Goal: Transaction & Acquisition: Download file/media

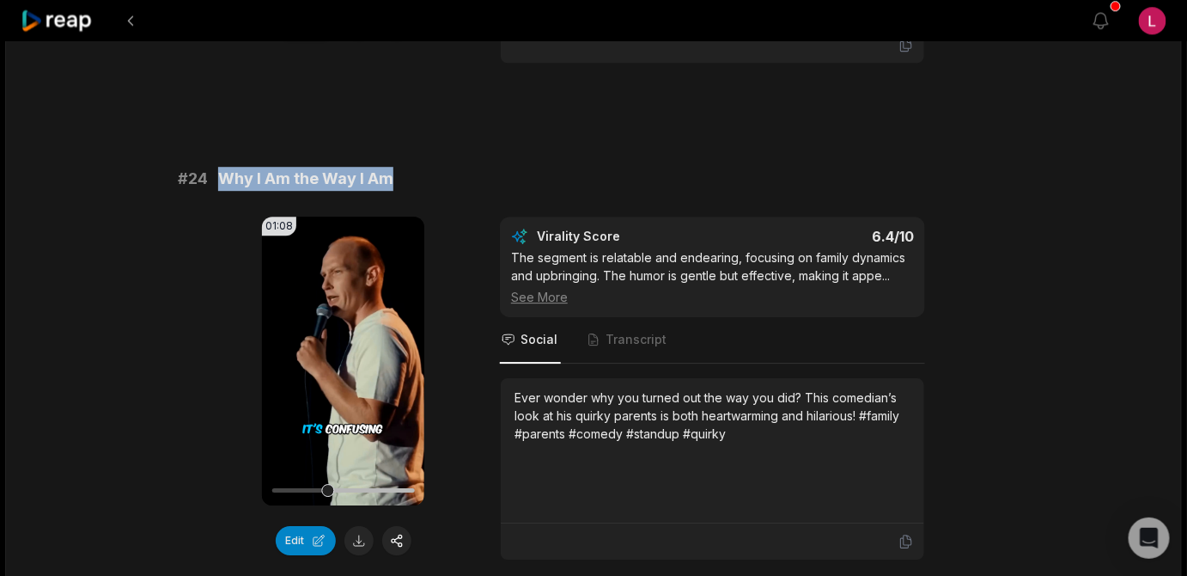
scroll to position [1155, 0]
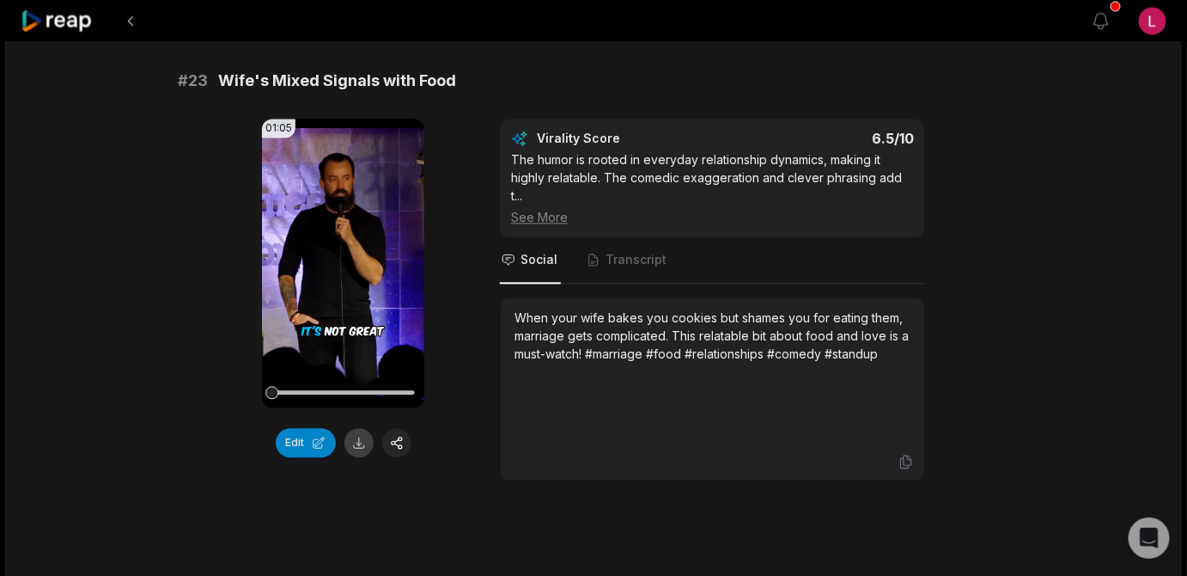
click at [362, 443] on button at bounding box center [359, 442] width 29 height 29
drag, startPoint x: 461, startPoint y: 76, endPoint x: 222, endPoint y: 62, distance: 239.3
click at [222, 62] on div "# 21 Sarcasm and Russian Movers 00:54 Your browser does not support mp4 format.…" at bounding box center [594, 265] width 832 height 2416
copy span "Wife's Mixed Signals with Food"
click at [1044, 232] on div "50:24 12 Comedians That Will Make You Smile | Stand-Up Comedy Compilation a mon…" at bounding box center [593, 262] width 1177 height 2753
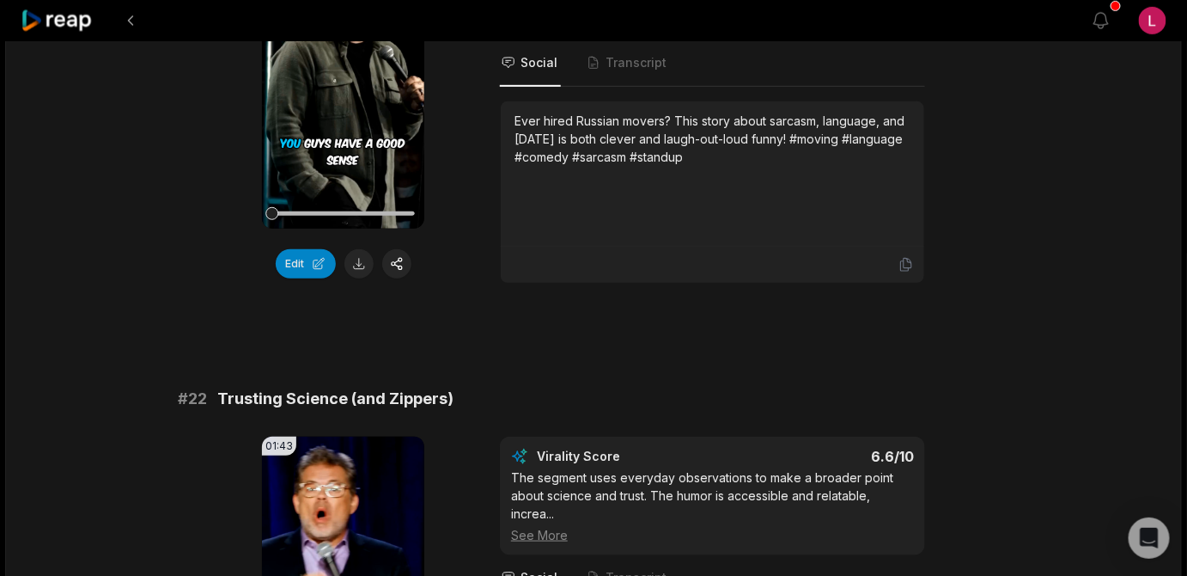
scroll to position [0, 0]
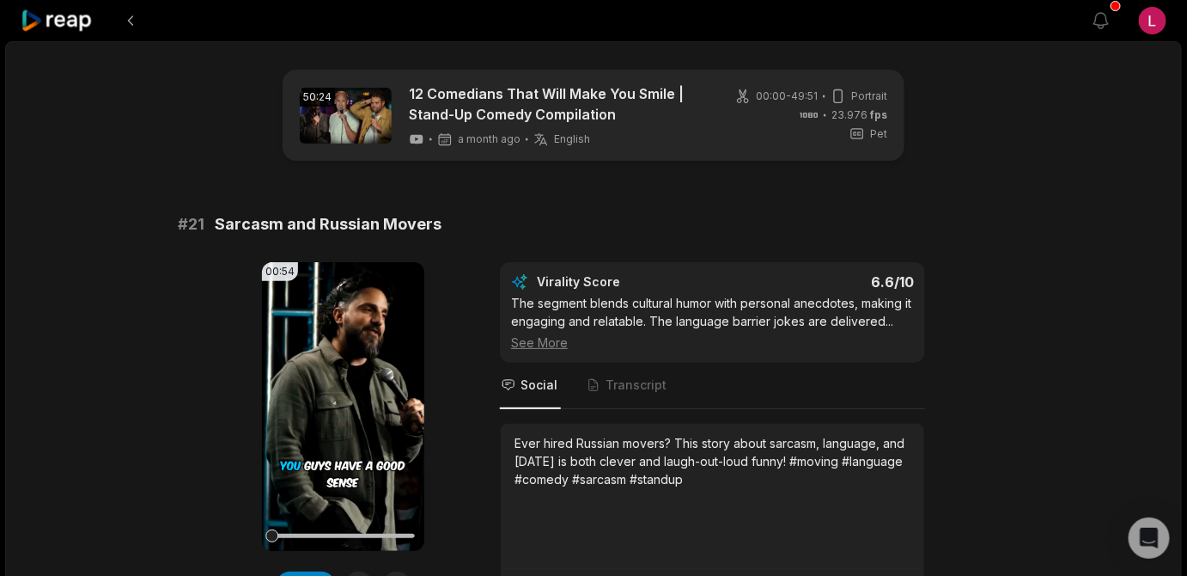
click at [52, 21] on icon at bounding box center [57, 20] width 73 height 23
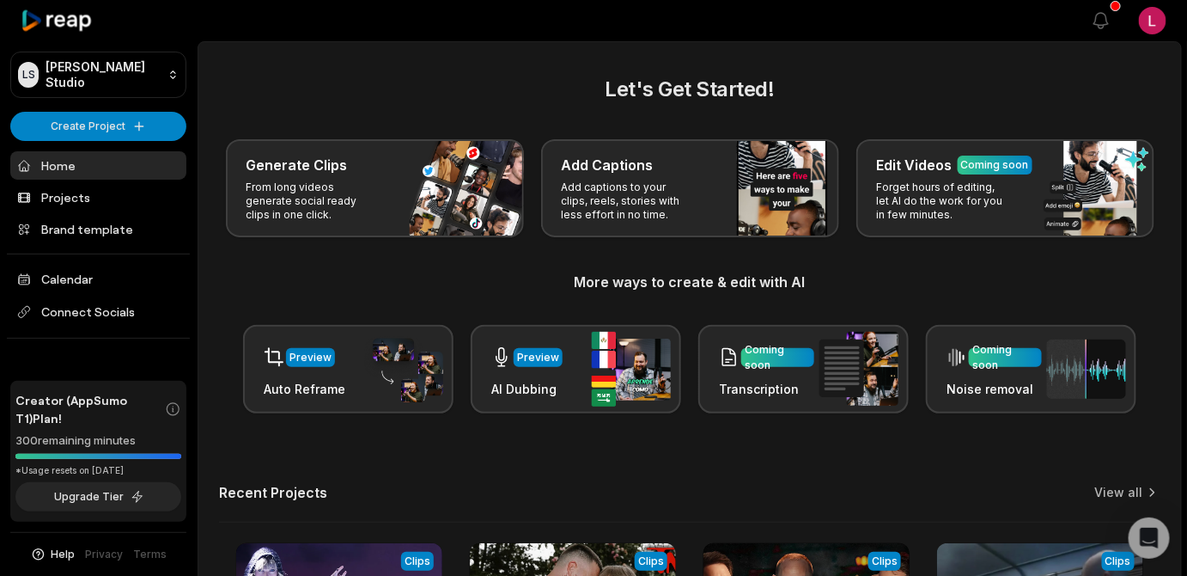
scroll to position [280, 0]
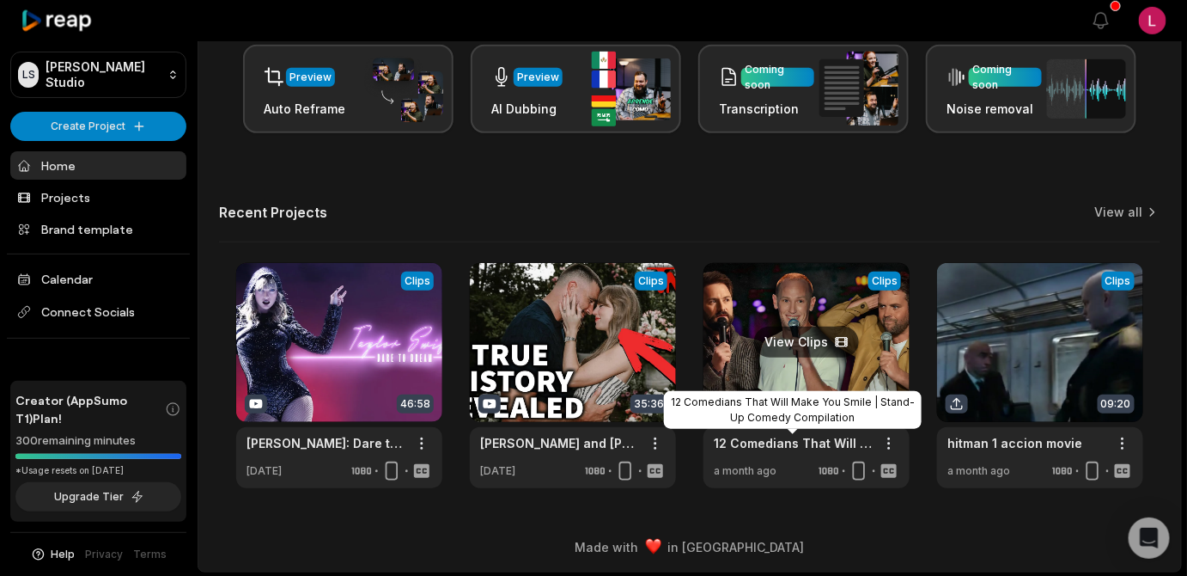
click at [787, 443] on link "12 Comedians That Will Make You Smile | Stand-Up Comedy Compilation" at bounding box center [793, 443] width 158 height 18
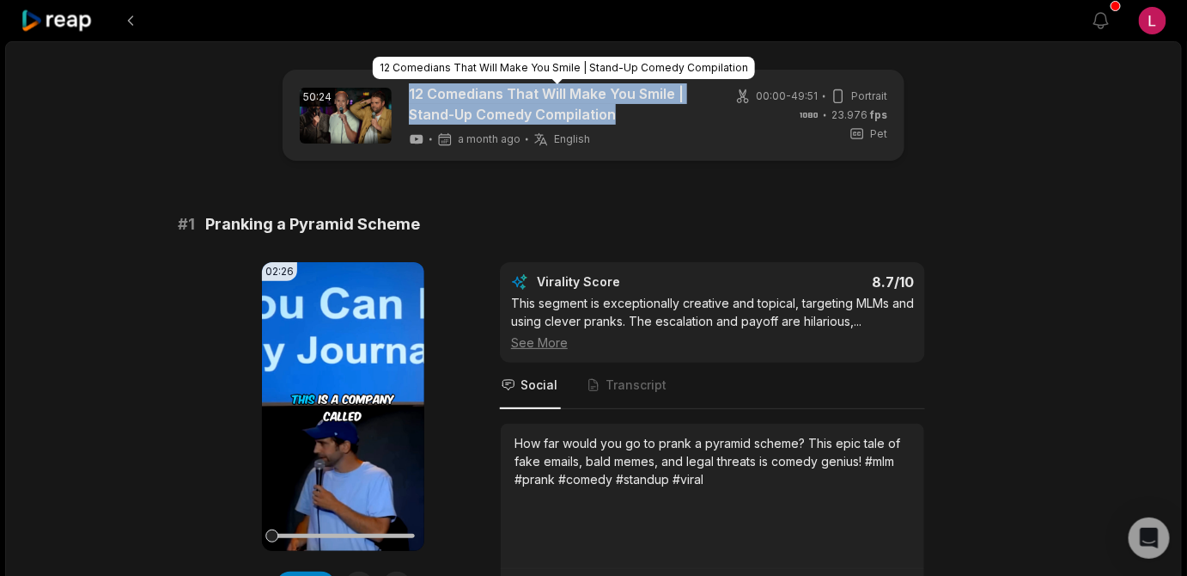
drag, startPoint x: 402, startPoint y: 88, endPoint x: 618, endPoint y: 124, distance: 218.7
click at [618, 124] on div "50:24 12 Comedians That Will Make You Smile | Stand-Up Comedy Compilation a mon…" at bounding box center [503, 115] width 406 height 64
copy link "12 Comedians That Will Make You Smile | Stand-Up Comedy Compilation"
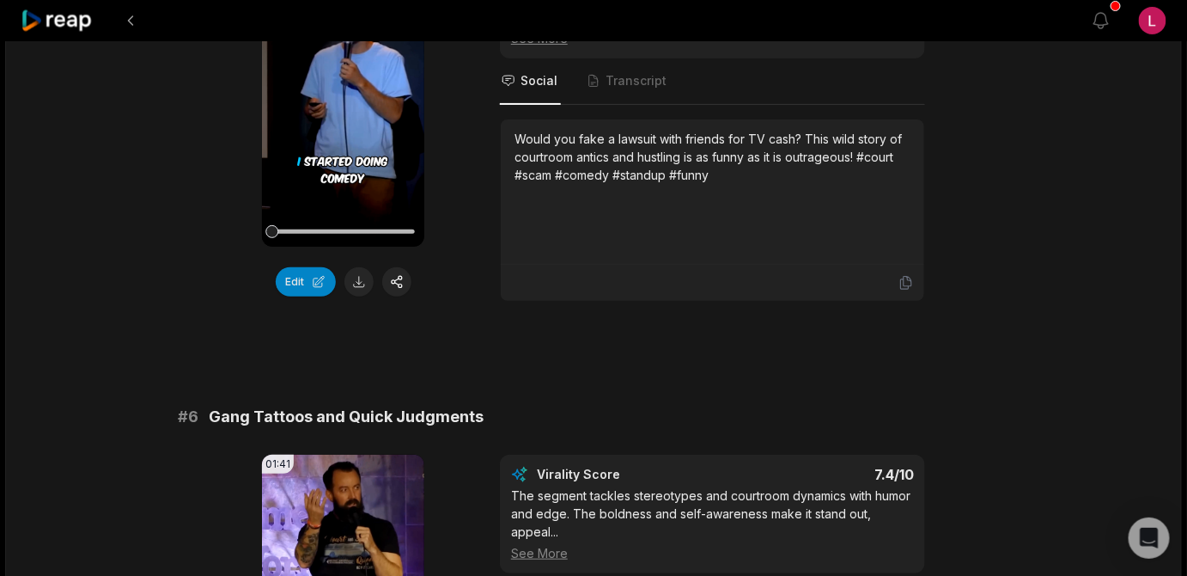
scroll to position [2083, 0]
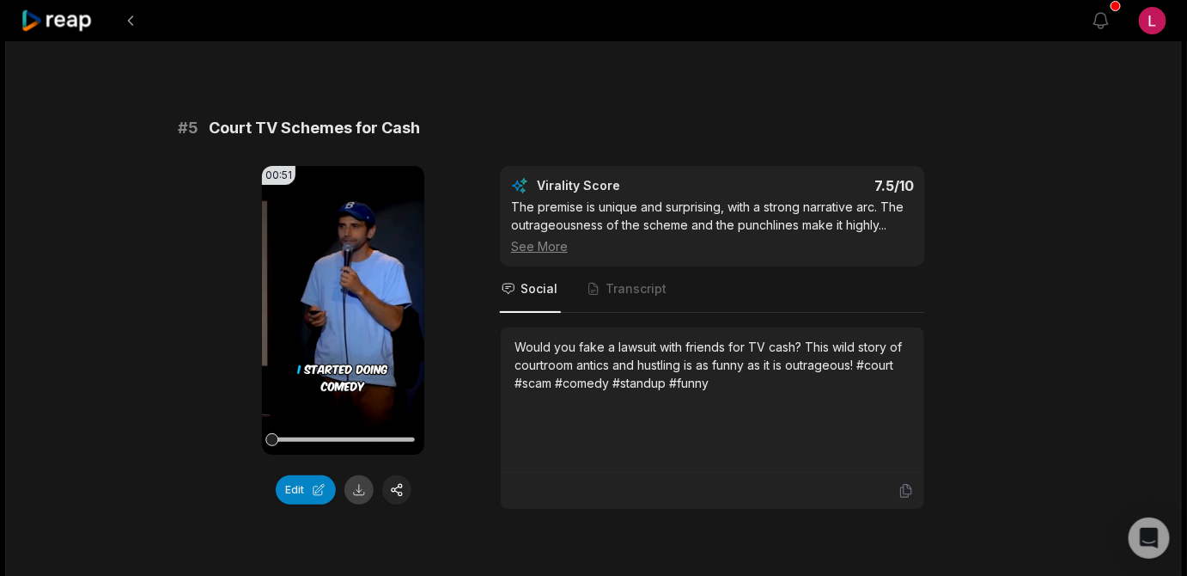
click at [356, 475] on button at bounding box center [359, 489] width 29 height 29
click at [1035, 231] on div "50:24 12 Comedians That Will Make You Smile | Stand-Up Comedy Compilation a mon…" at bounding box center [593, 585] width 1177 height 5254
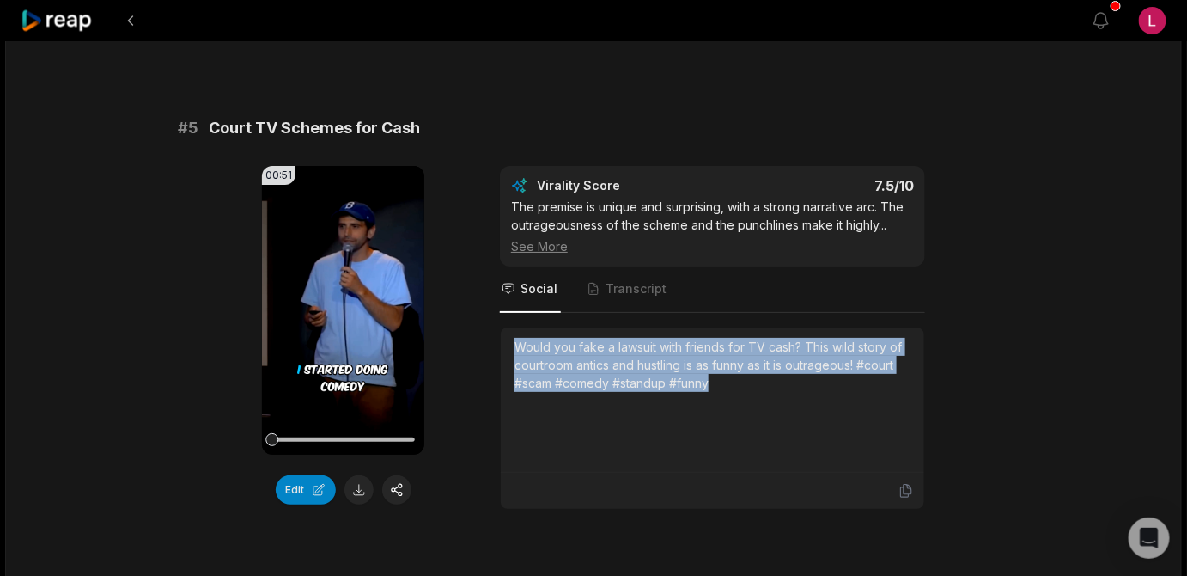
drag, startPoint x: 740, startPoint y: 378, endPoint x: 506, endPoint y: 342, distance: 236.5
click at [506, 342] on div "Would you fake a lawsuit with friends for TV cash? This wild story of courtroom…" at bounding box center [713, 399] width 424 height 145
copy div "Would you fake a lawsuit with friends for TV cash? This wild story of courtroom…"
click at [336, 300] on icon at bounding box center [343, 310] width 21 height 21
